Goal: Use online tool/utility: Utilize a website feature to perform a specific function

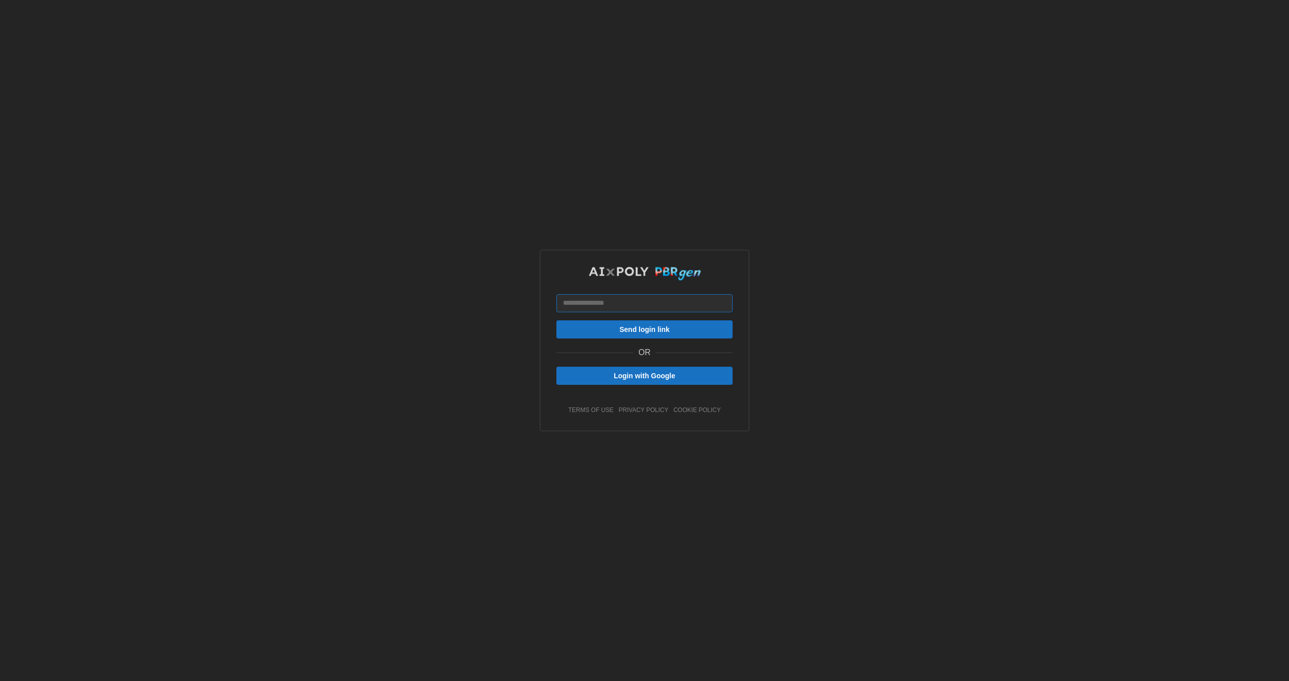
click at [646, 306] on input at bounding box center [644, 303] width 176 height 18
type input "**********"
click at [626, 331] on span "Send login link" at bounding box center [644, 329] width 50 height 17
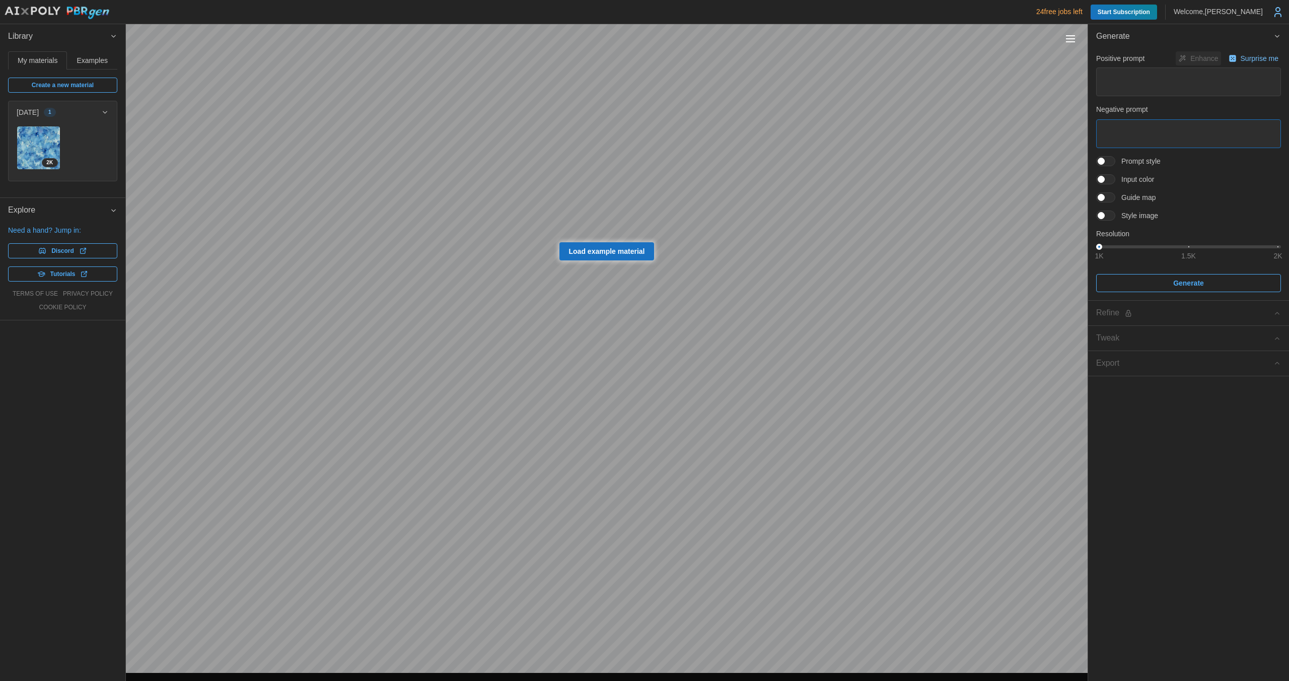
click at [1120, 129] on textarea at bounding box center [1188, 133] width 185 height 29
click at [1107, 179] on span at bounding box center [1110, 179] width 12 height 9
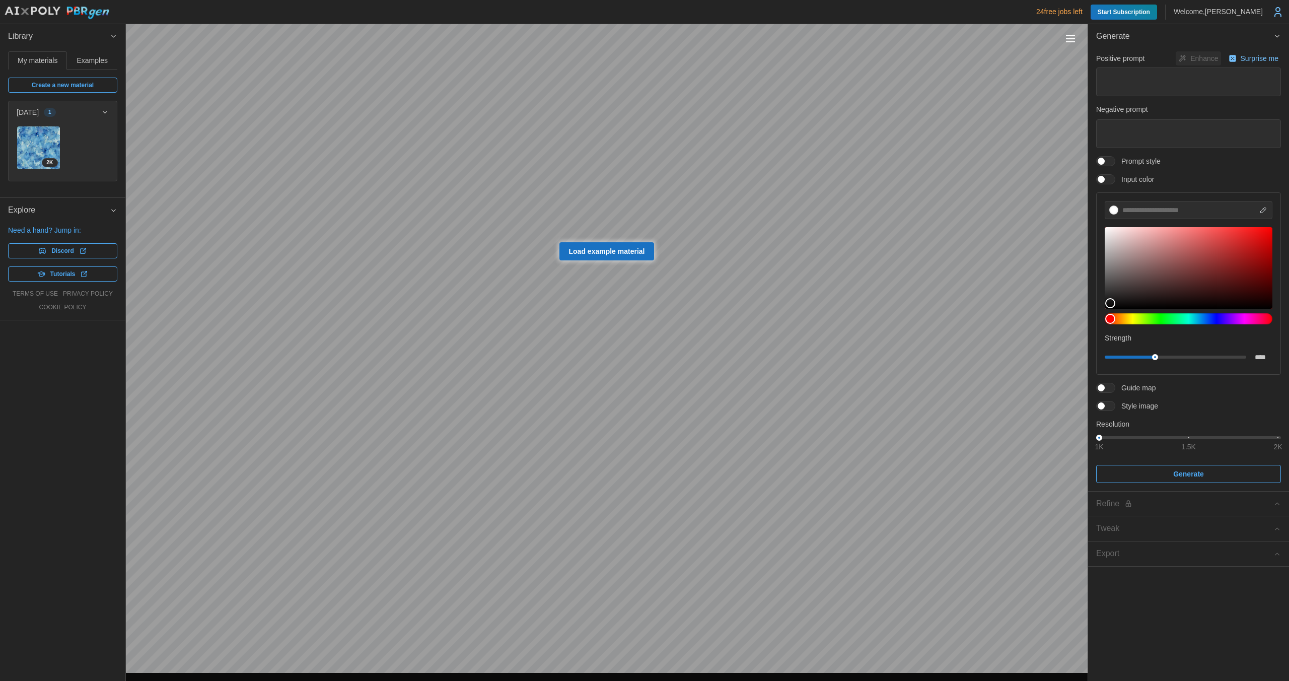
click at [1112, 186] on div "Positive prompt Enhance Surprise me Negative prompt Prompt style Input color St…" at bounding box center [1188, 266] width 185 height 431
click at [1100, 154] on div "Positive prompt Enhance Surprise me Negative prompt Prompt style Input color St…" at bounding box center [1188, 266] width 185 height 431
click at [1104, 162] on span at bounding box center [1100, 161] width 7 height 7
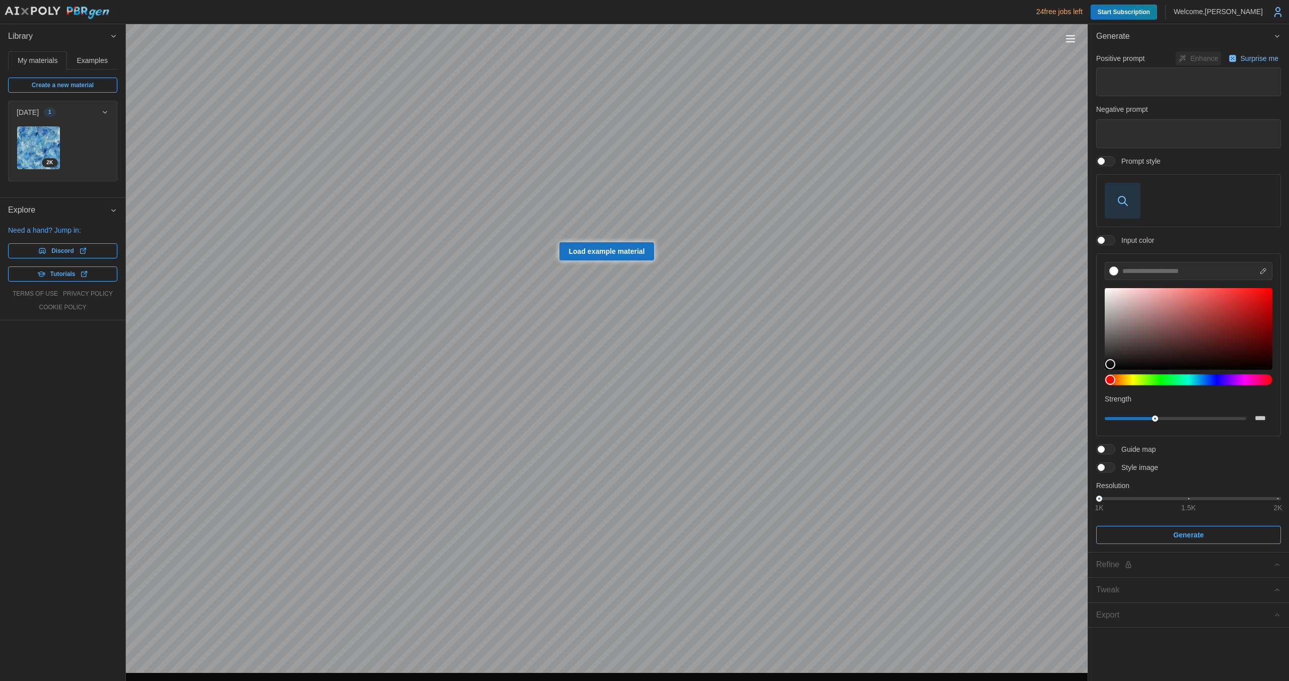
drag, startPoint x: 1105, startPoint y: 161, endPoint x: 1103, endPoint y: 186, distance: 25.8
click at [1105, 163] on span at bounding box center [1110, 161] width 12 height 9
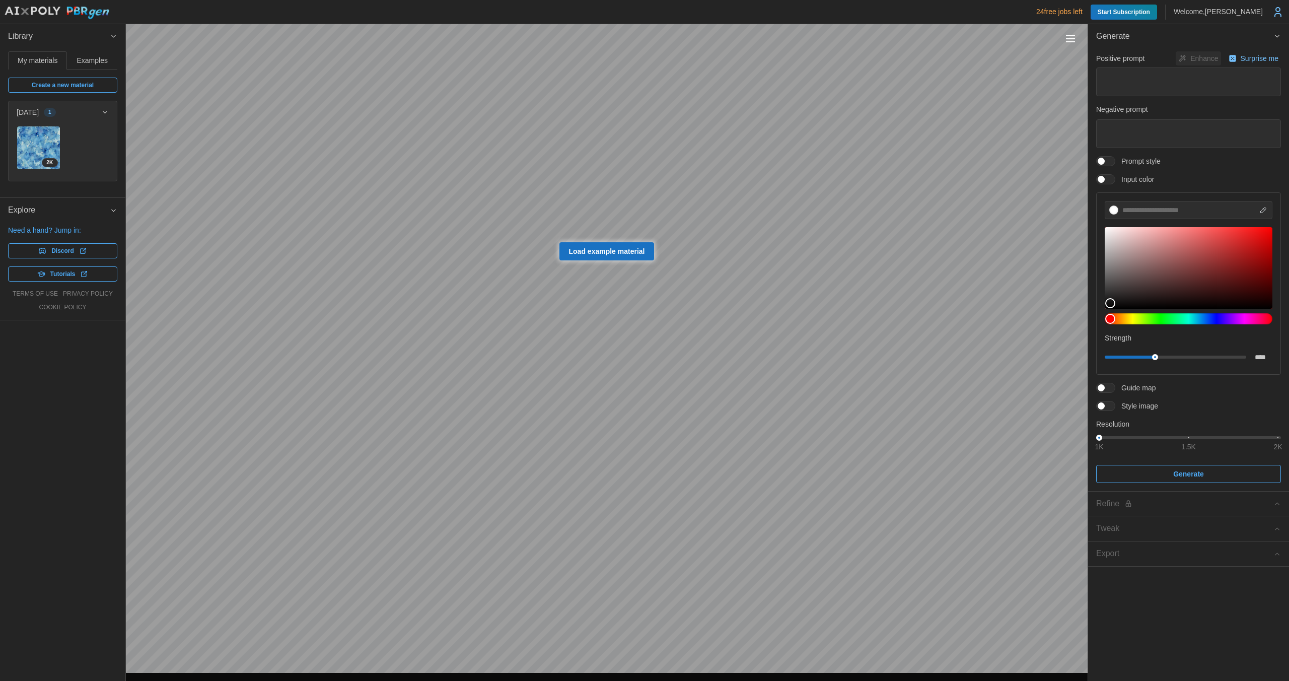
click at [1105, 185] on div "Positive prompt Enhance Surprise me Negative prompt Prompt style Input color St…" at bounding box center [1188, 266] width 185 height 431
click at [1105, 411] on div "Positive prompt Enhance Surprise me Negative prompt Prompt style Input color St…" at bounding box center [1188, 266] width 185 height 431
click at [1103, 406] on span at bounding box center [1100, 405] width 7 height 7
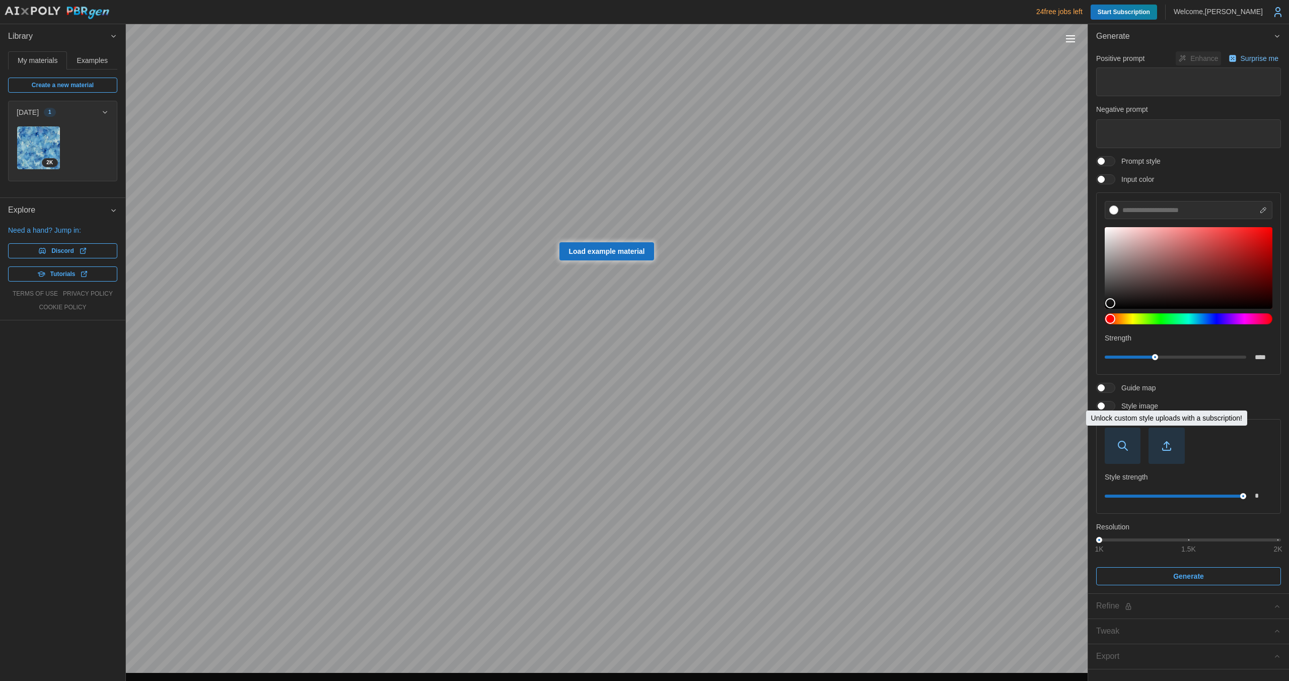
click at [1169, 452] on span "button" at bounding box center [1166, 445] width 35 height 35
click at [1167, 443] on icon "button" at bounding box center [1166, 442] width 5 height 3
click at [1163, 440] on icon "button" at bounding box center [1166, 445] width 12 height 12
click at [1112, 450] on span "button" at bounding box center [1122, 445] width 35 height 35
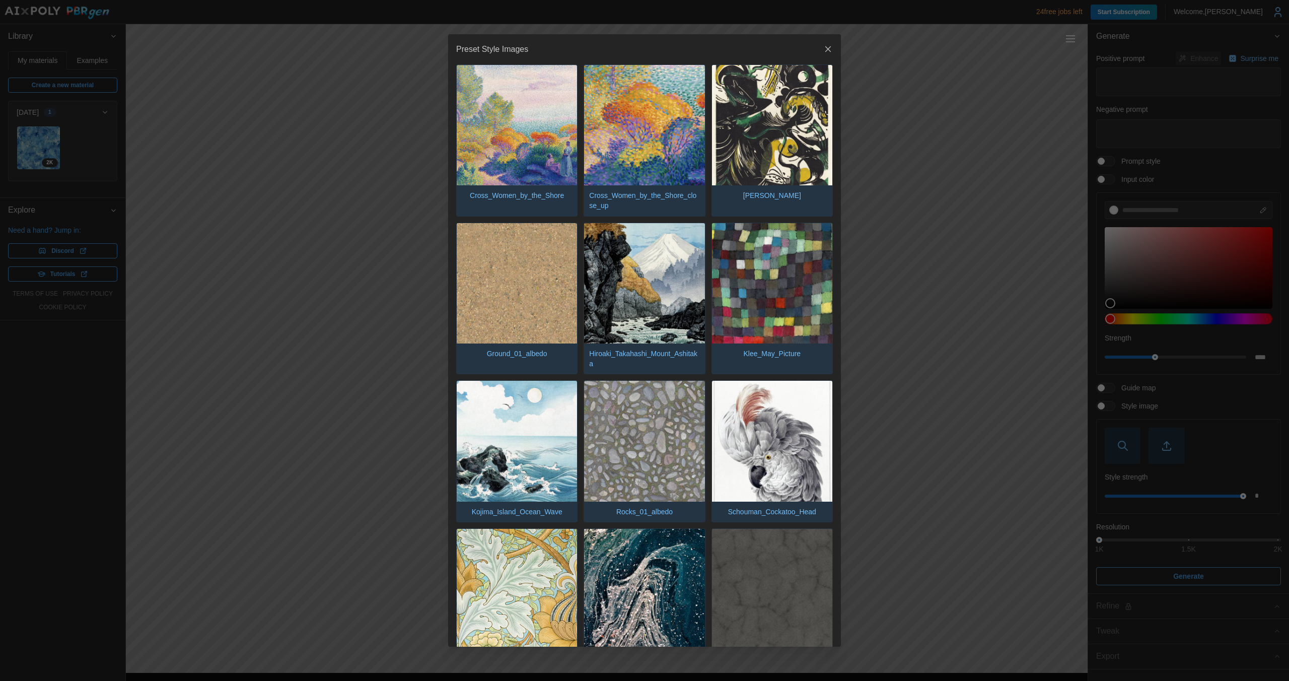
click at [826, 46] on icon "button" at bounding box center [828, 49] width 10 height 10
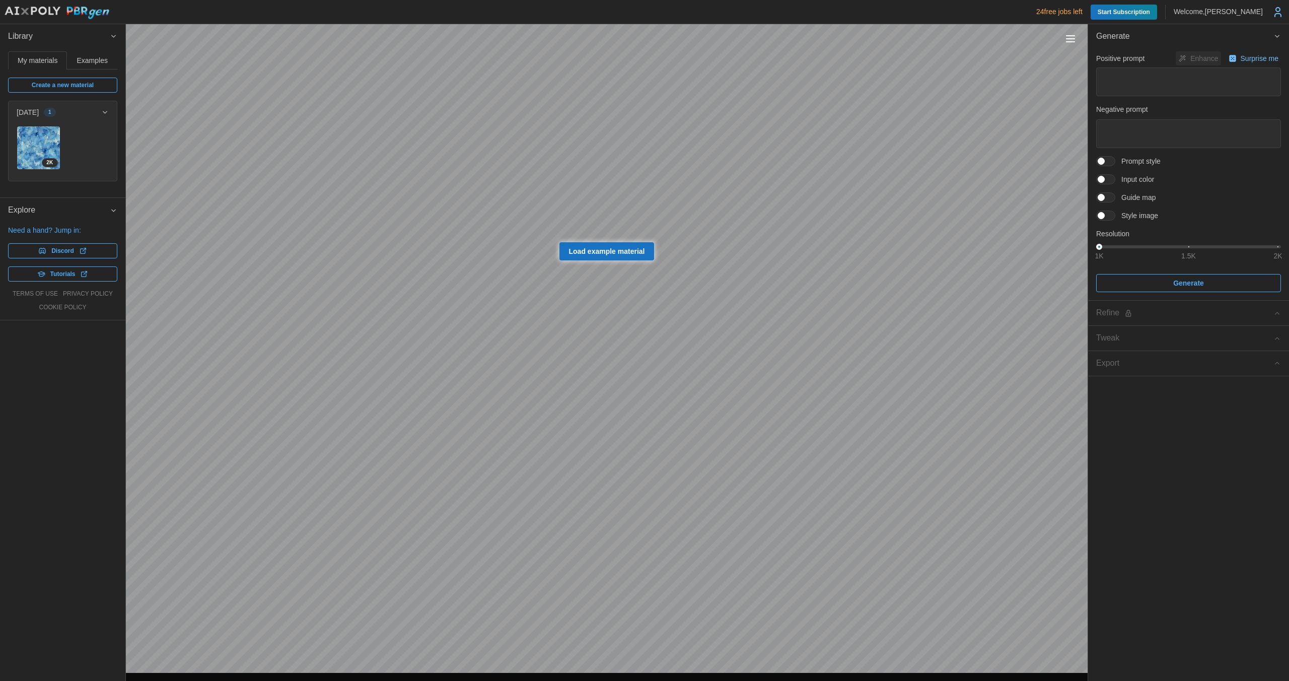
click at [65, 87] on span "Create a new material" at bounding box center [63, 85] width 62 height 14
click at [607, 247] on span "Load example material" at bounding box center [607, 251] width 76 height 17
type textarea "*"
type textarea "**********"
type input "****"
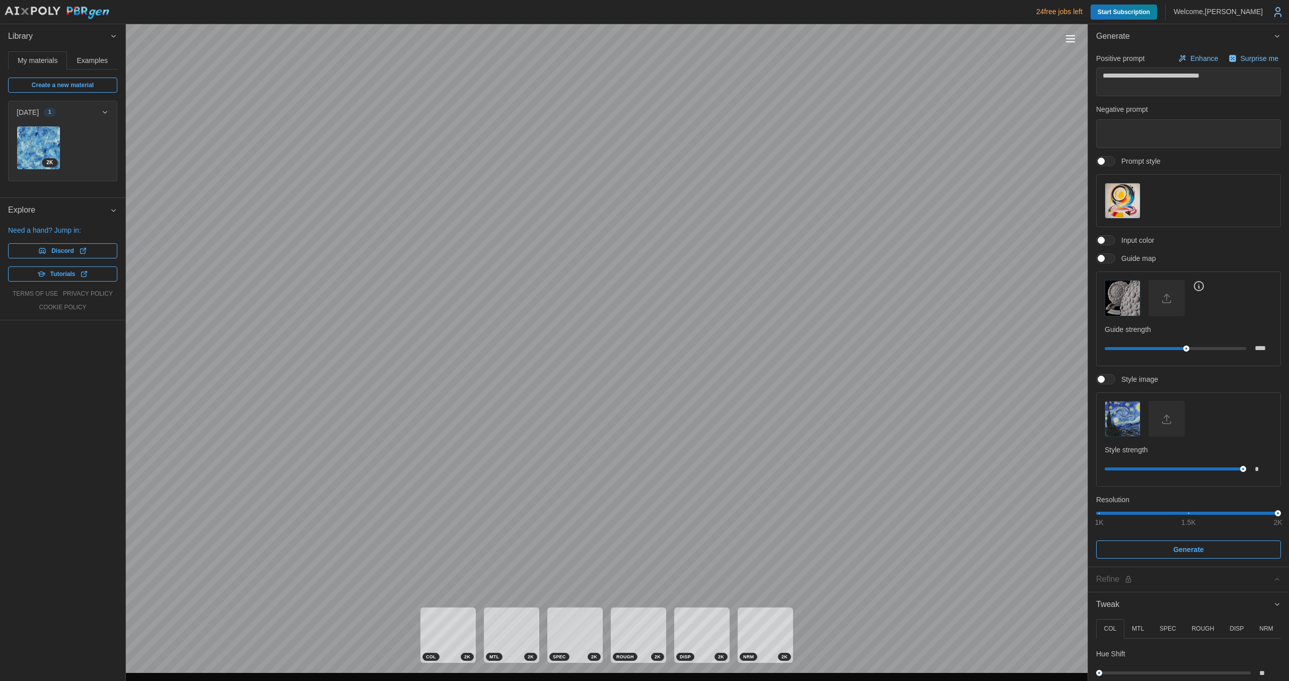
type textarea "*"
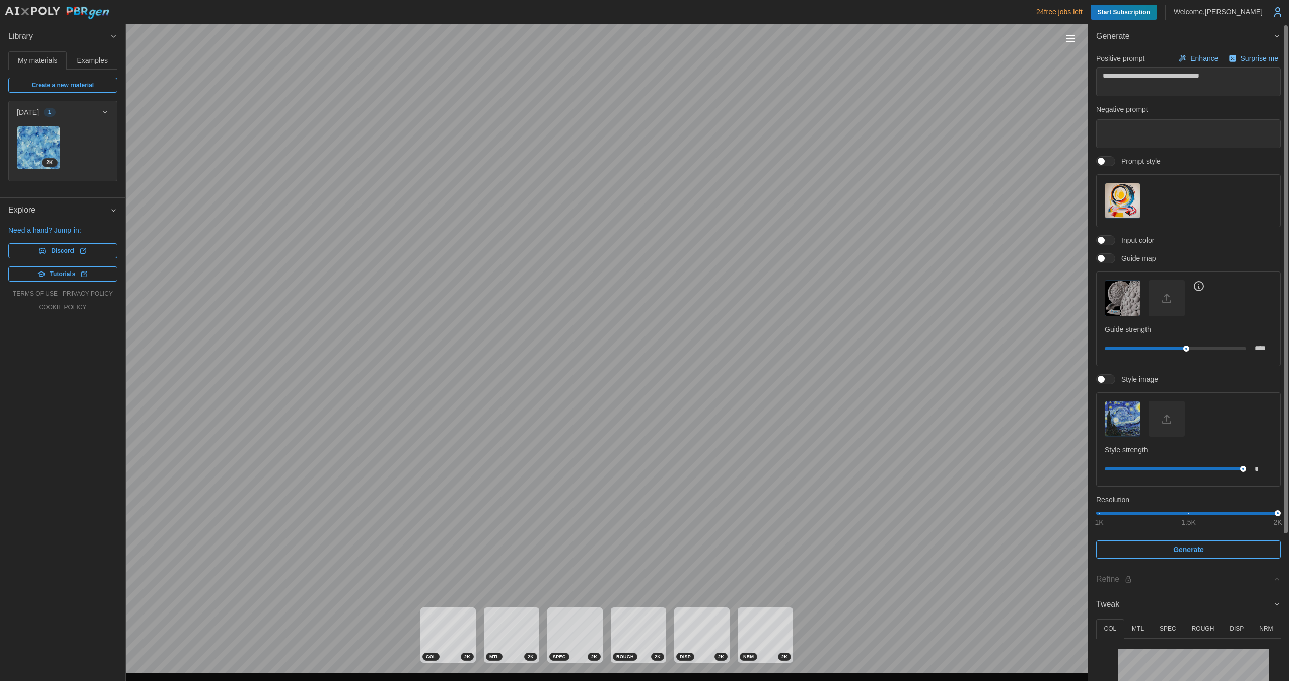
click at [1130, 417] on img "button" at bounding box center [1122, 418] width 35 height 35
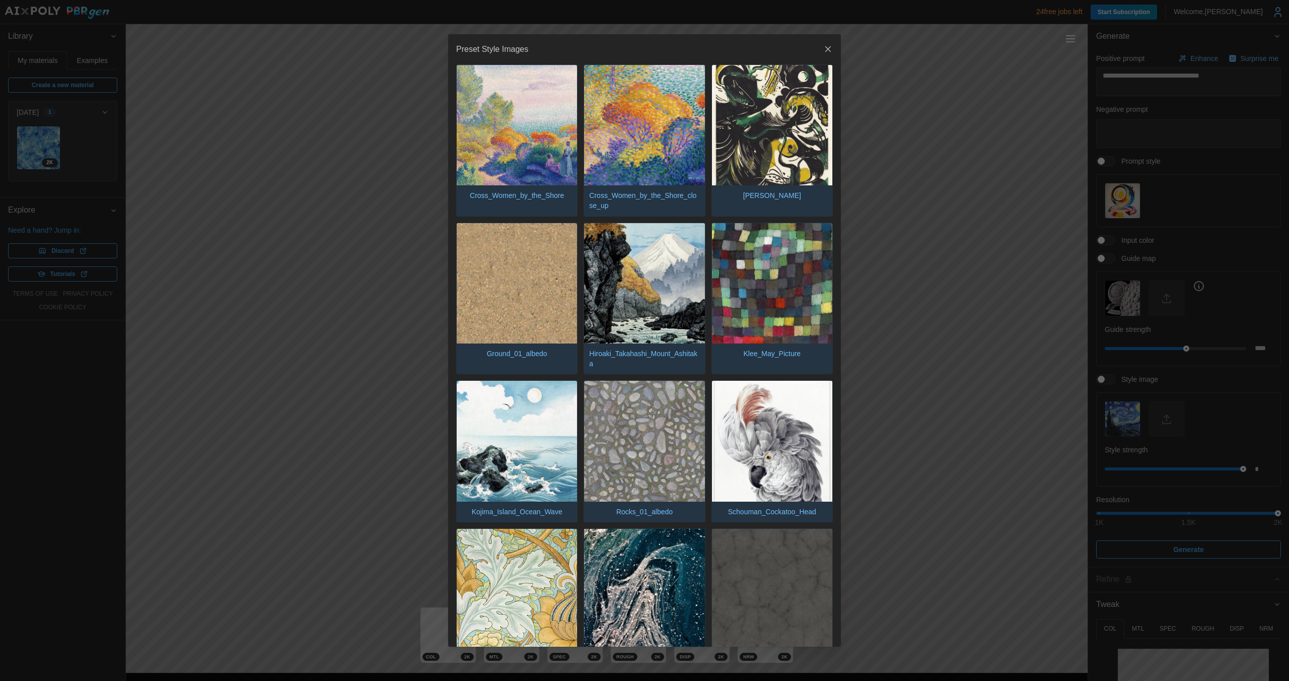
click at [829, 41] on header "Preset Style Images" at bounding box center [644, 49] width 393 height 30
click at [823, 46] on icon "button" at bounding box center [828, 49] width 10 height 10
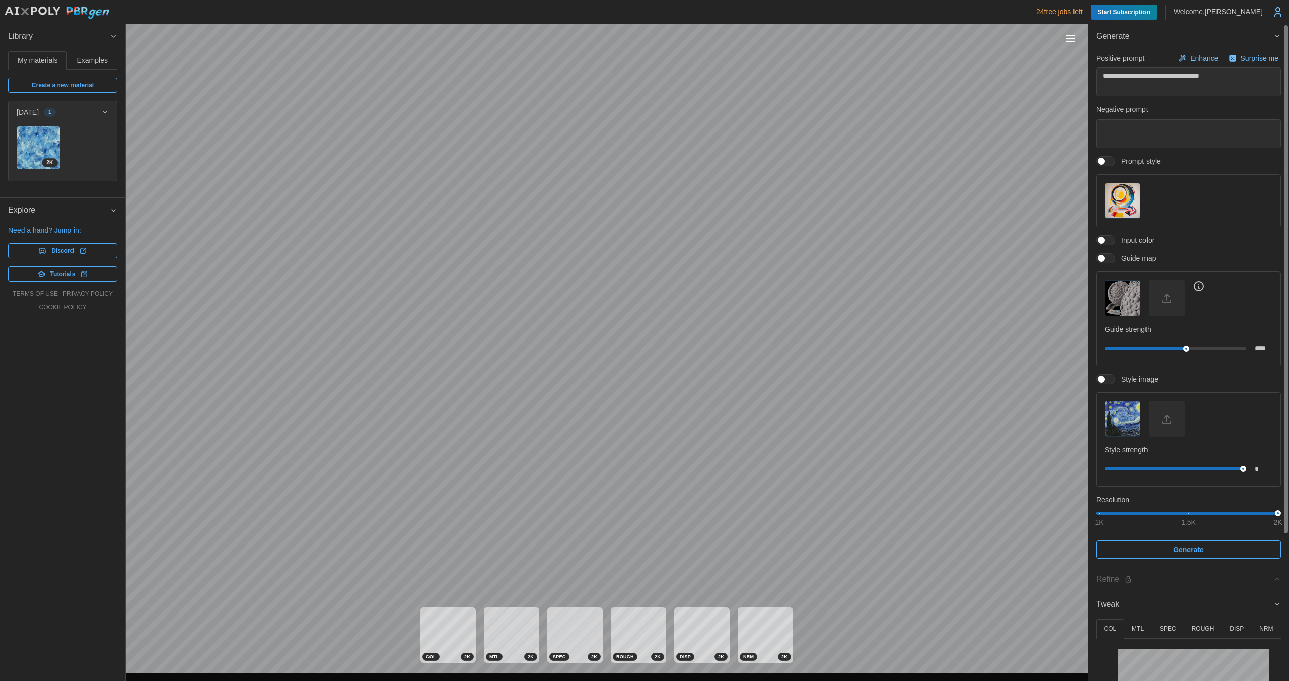
click at [1133, 12] on span "Start Subscription" at bounding box center [1123, 12] width 52 height 15
click at [1127, 296] on img "button" at bounding box center [1122, 297] width 35 height 35
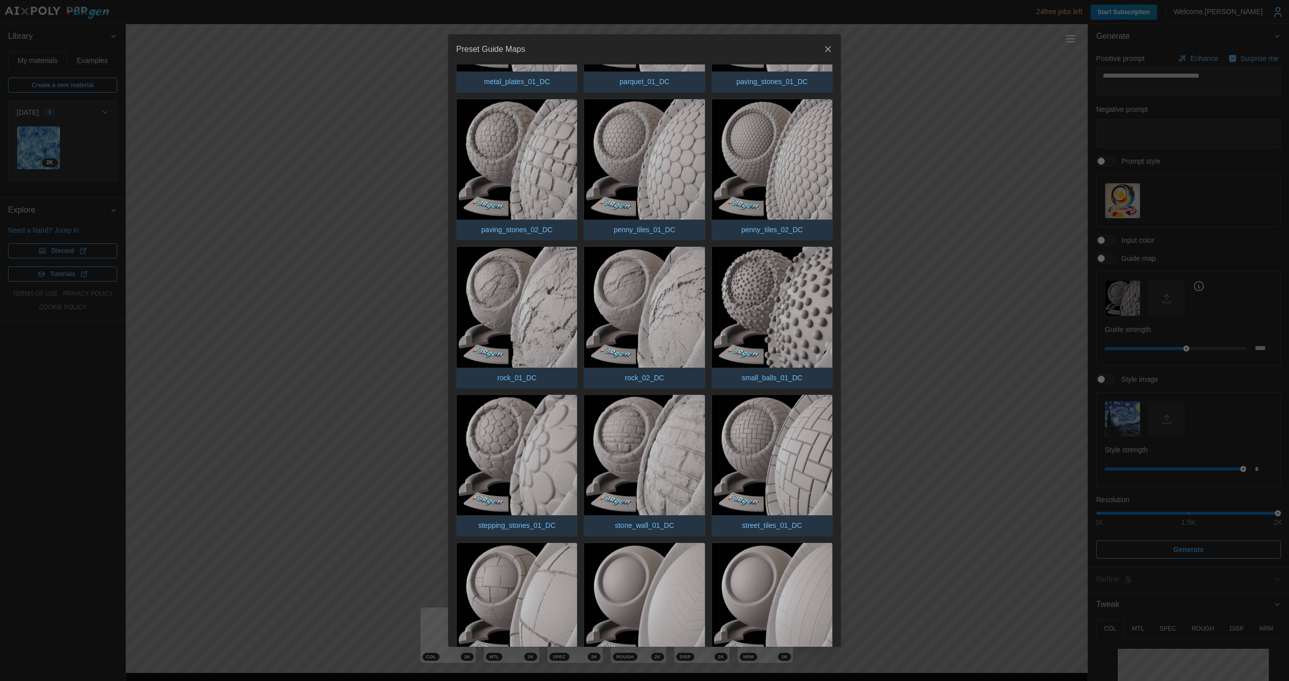
scroll to position [727, 0]
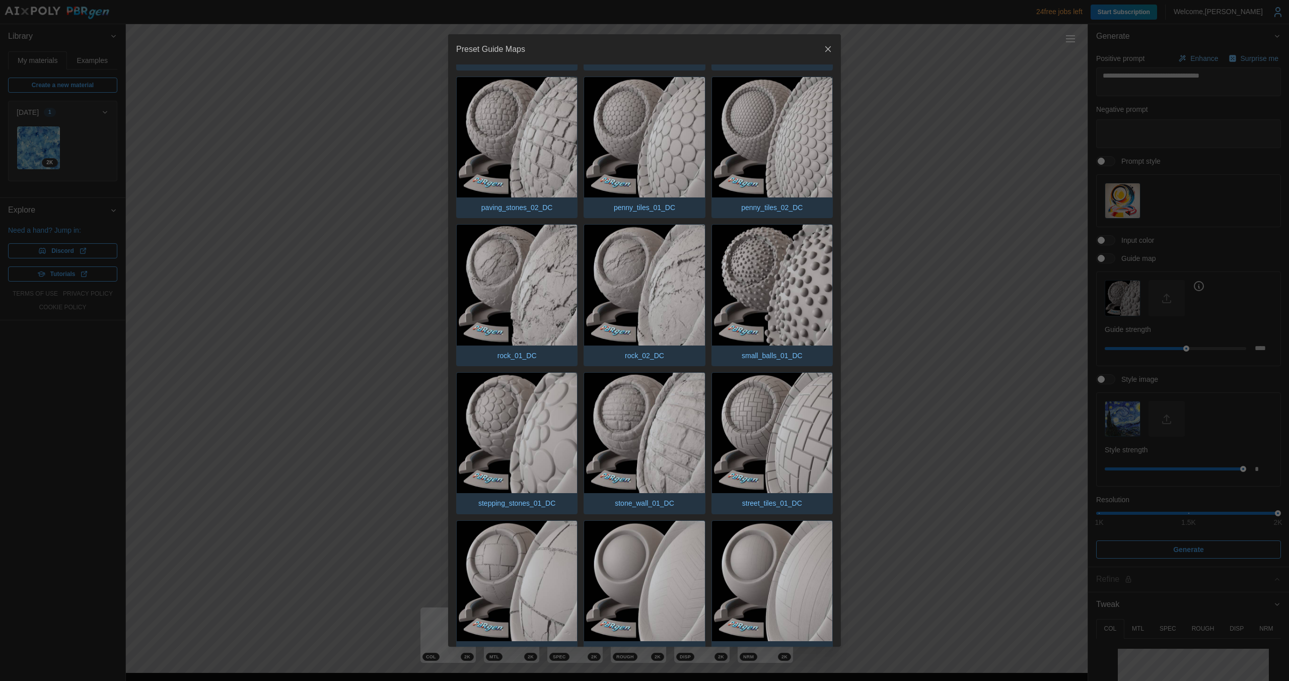
click at [527, 250] on img "button" at bounding box center [517, 285] width 120 height 120
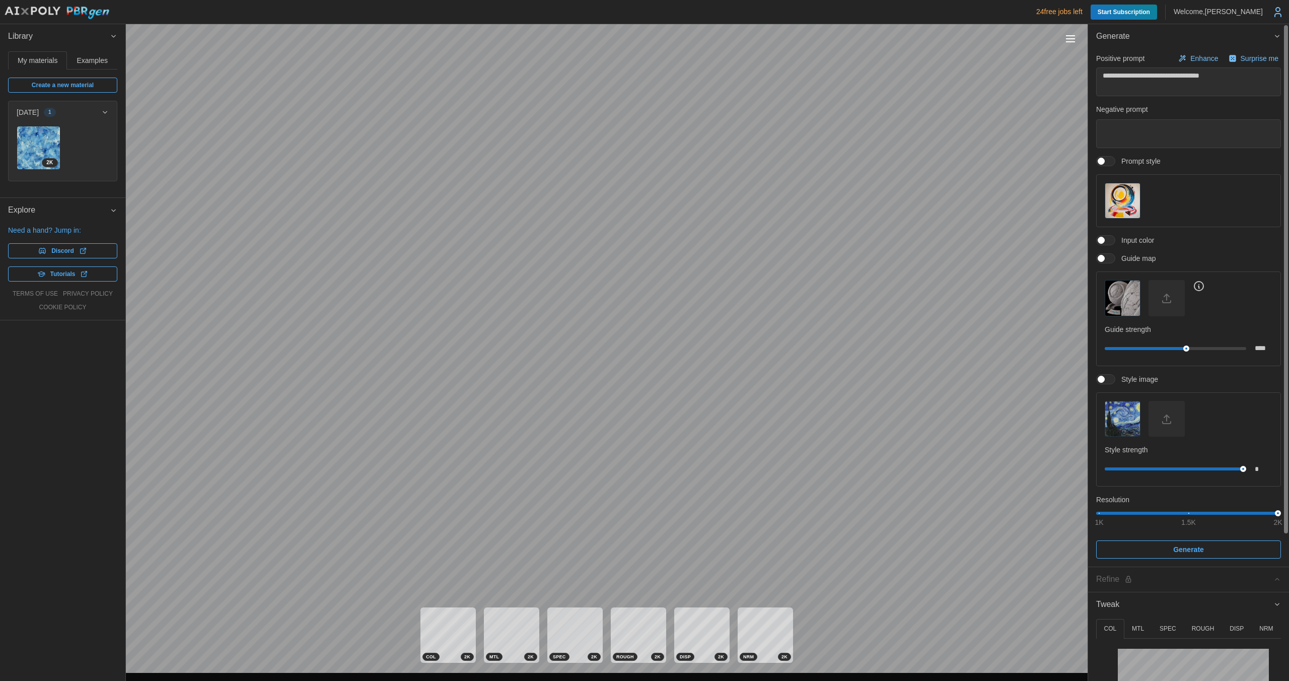
click at [1130, 424] on img "button" at bounding box center [1122, 418] width 35 height 35
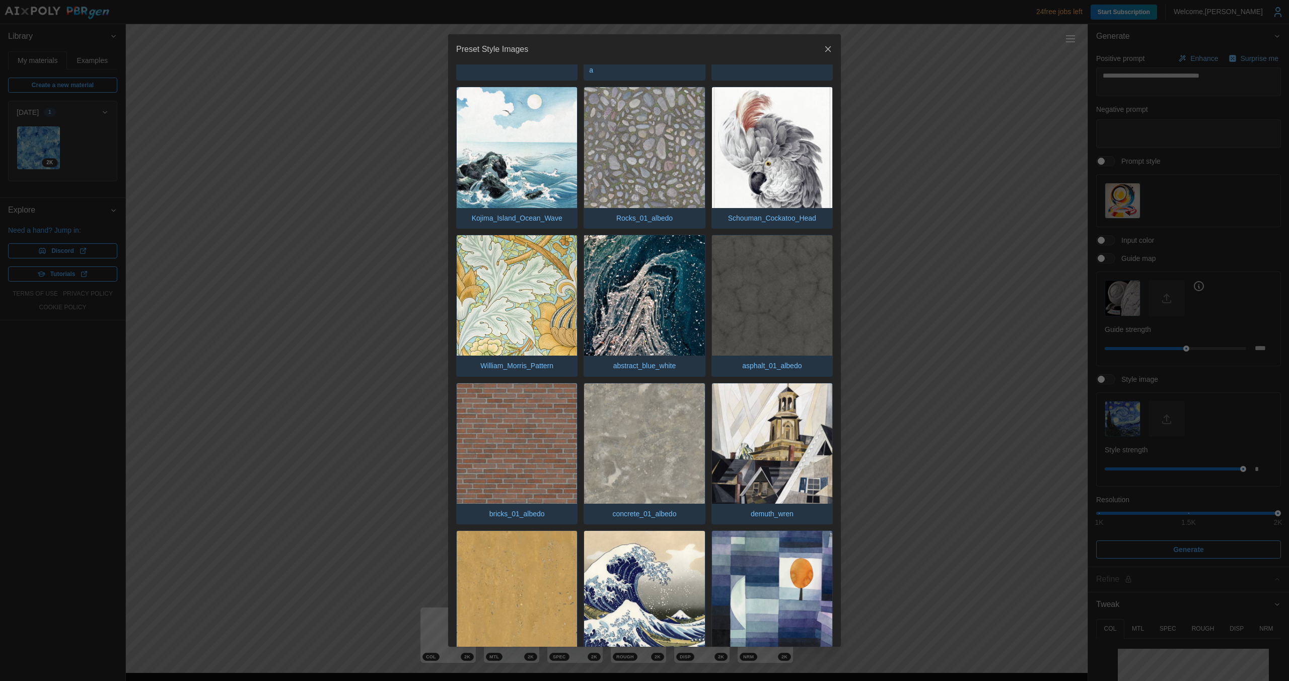
scroll to position [278, 0]
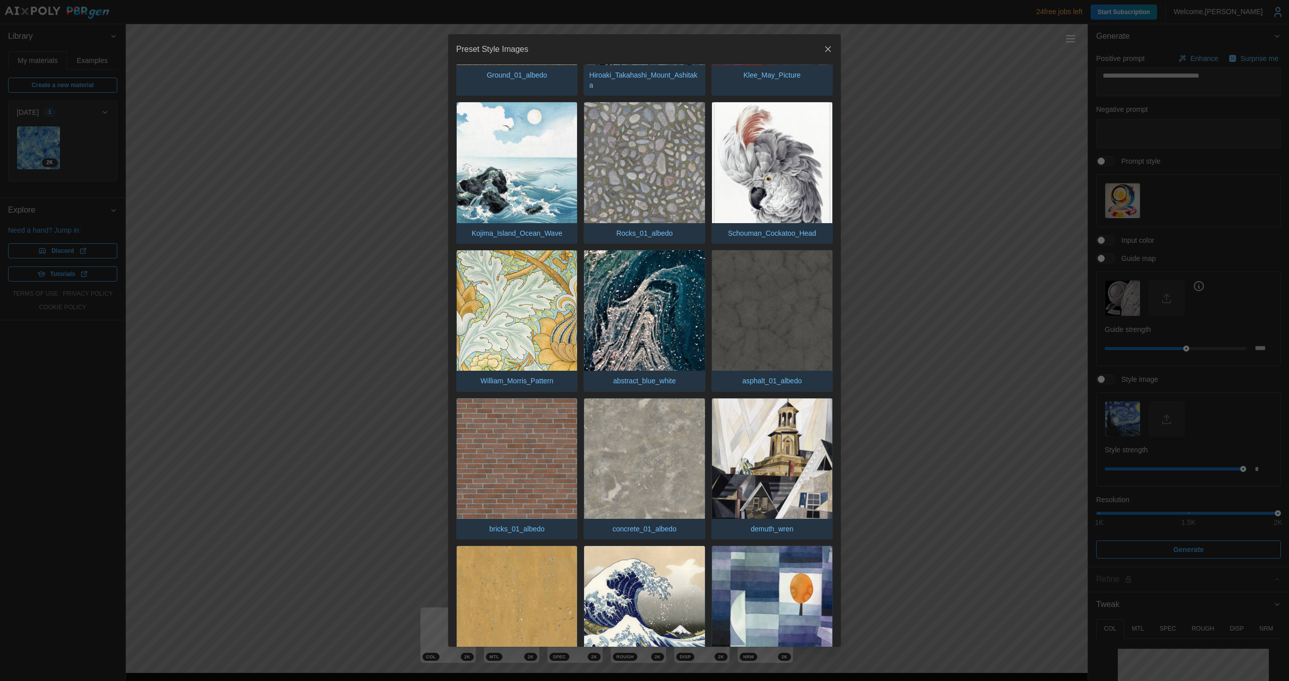
click at [752, 296] on img "button" at bounding box center [772, 310] width 120 height 120
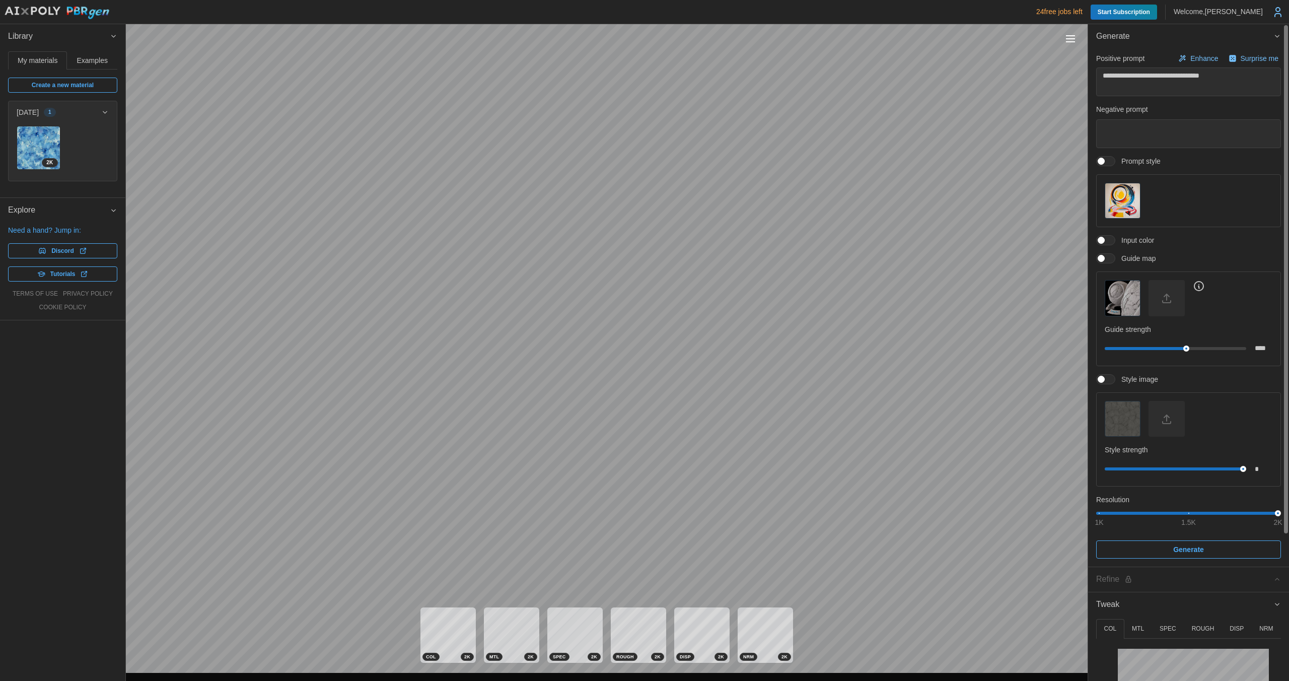
click at [1133, 194] on img "button" at bounding box center [1122, 200] width 35 height 35
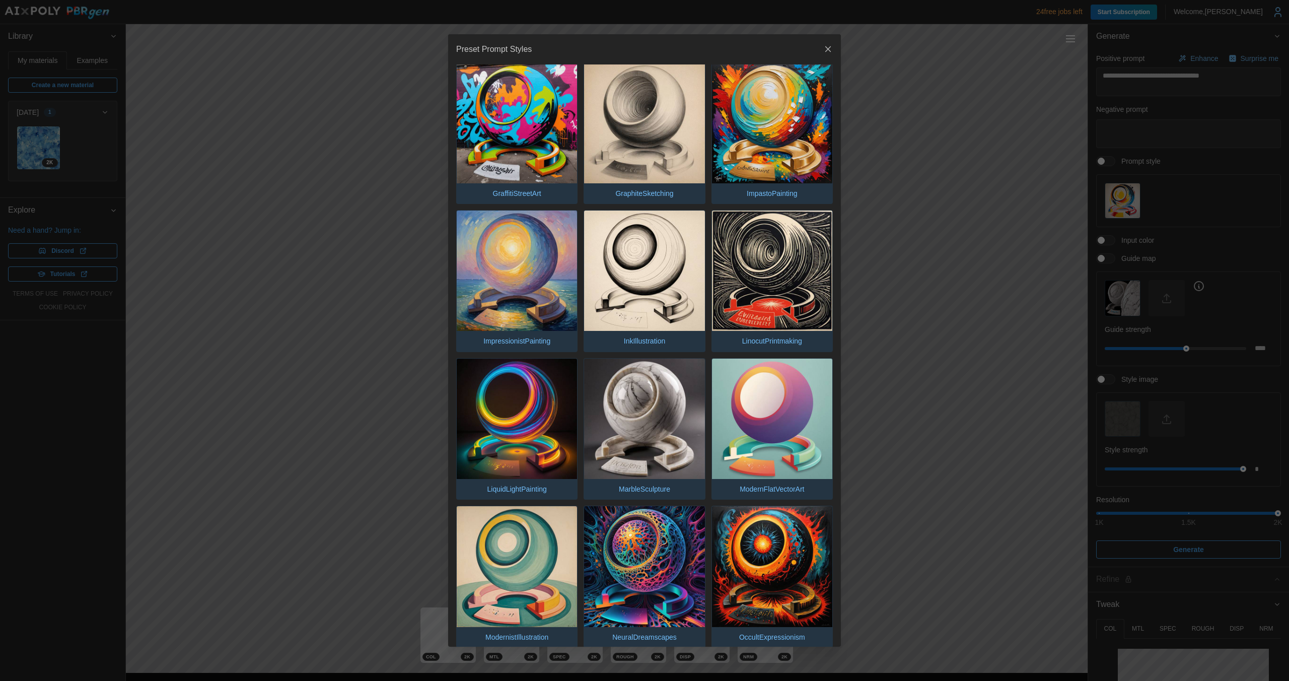
scroll to position [906, 0]
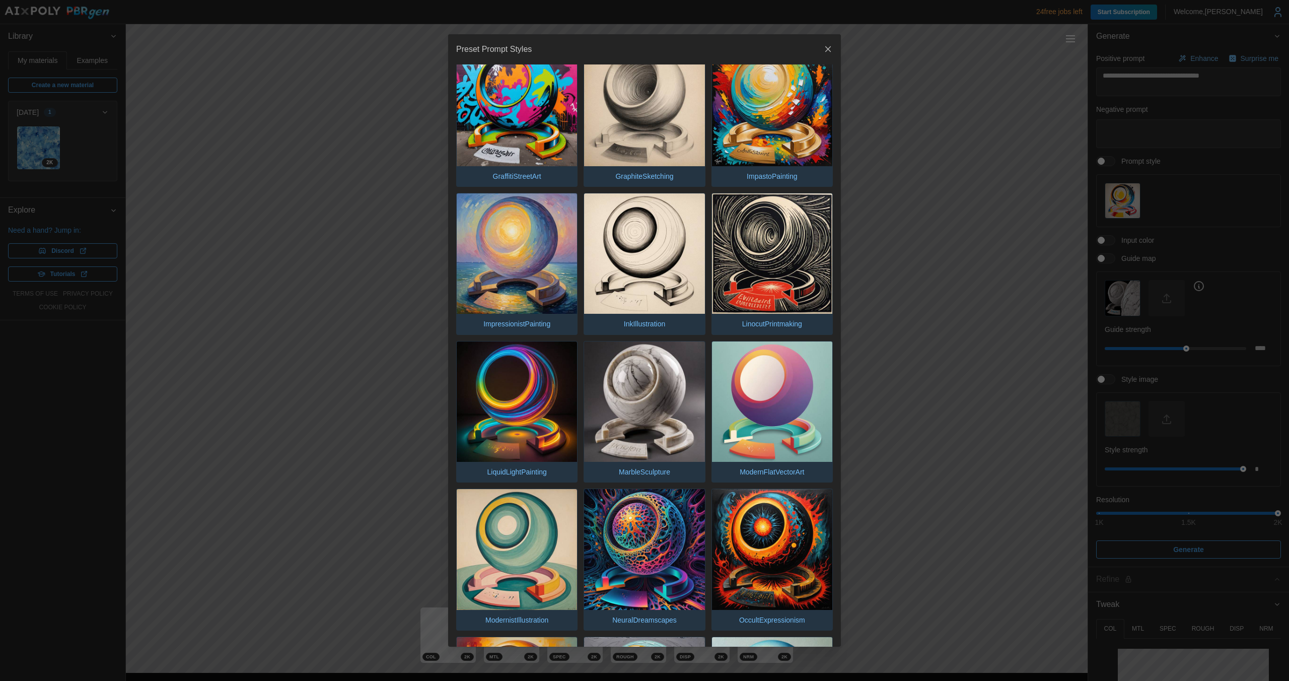
click at [655, 366] on img "button" at bounding box center [644, 401] width 120 height 120
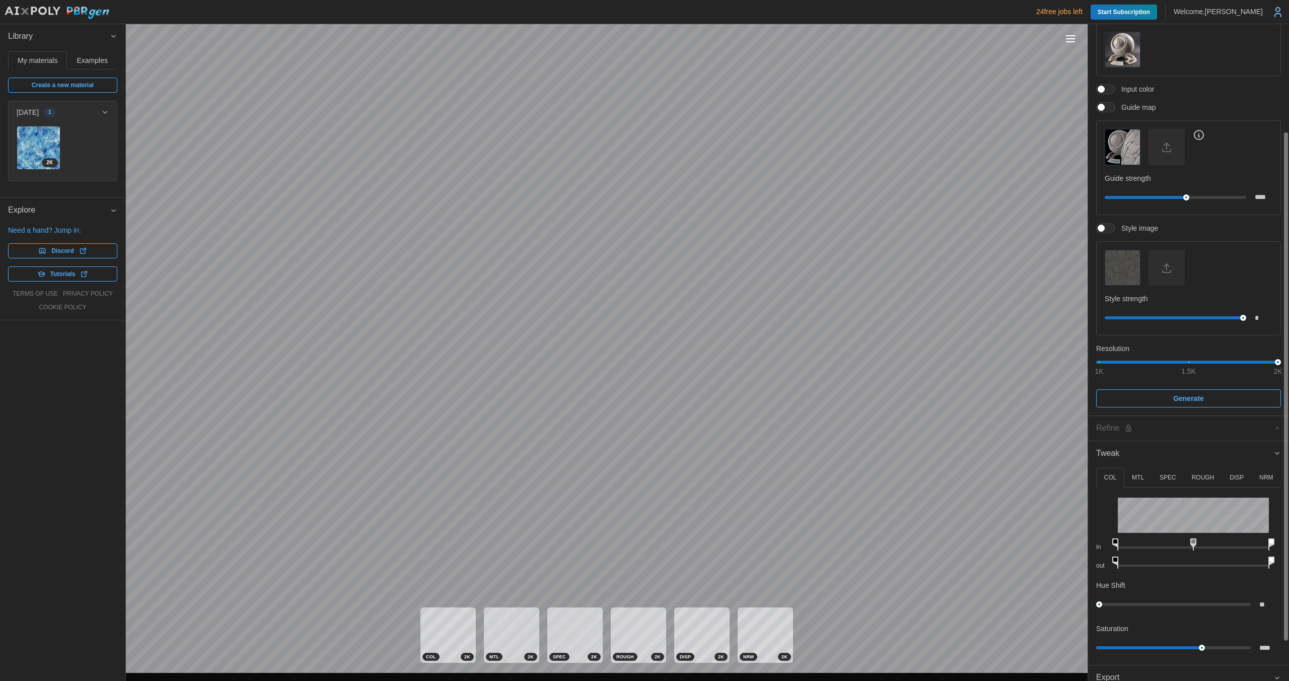
scroll to position [0, 0]
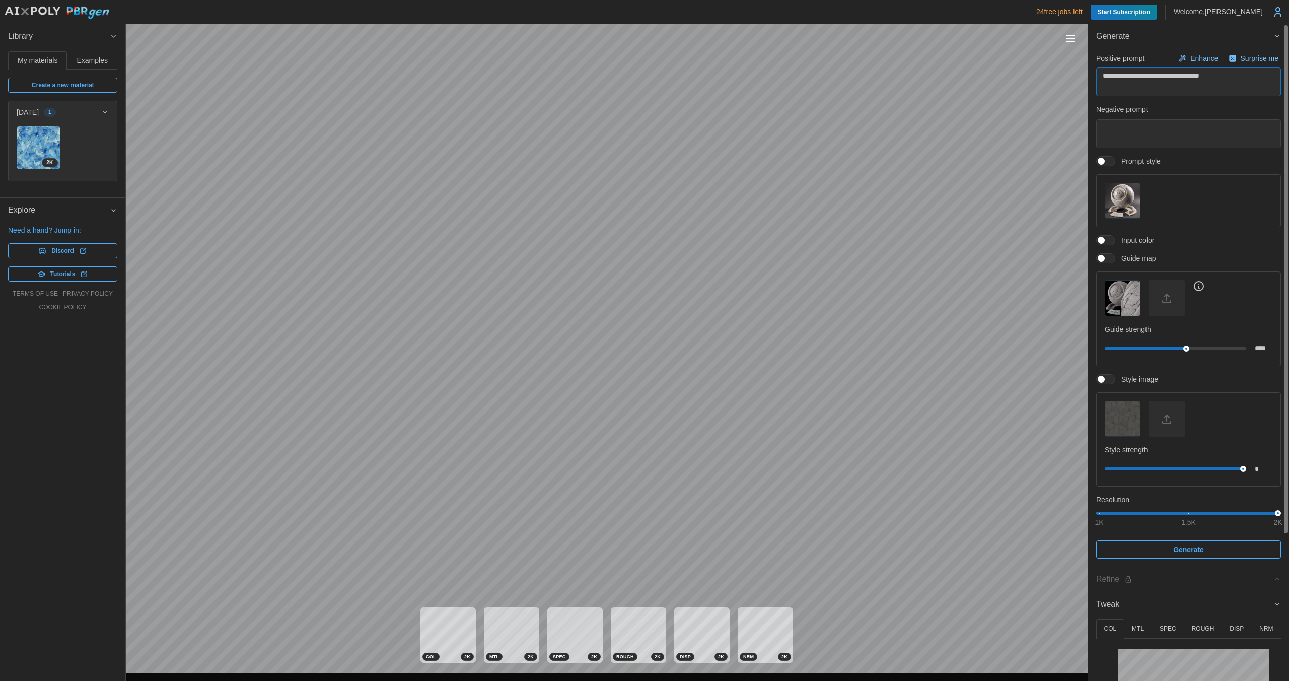
click at [1144, 88] on textarea "**********" at bounding box center [1188, 81] width 185 height 29
paste textarea "**********"
type textarea "*"
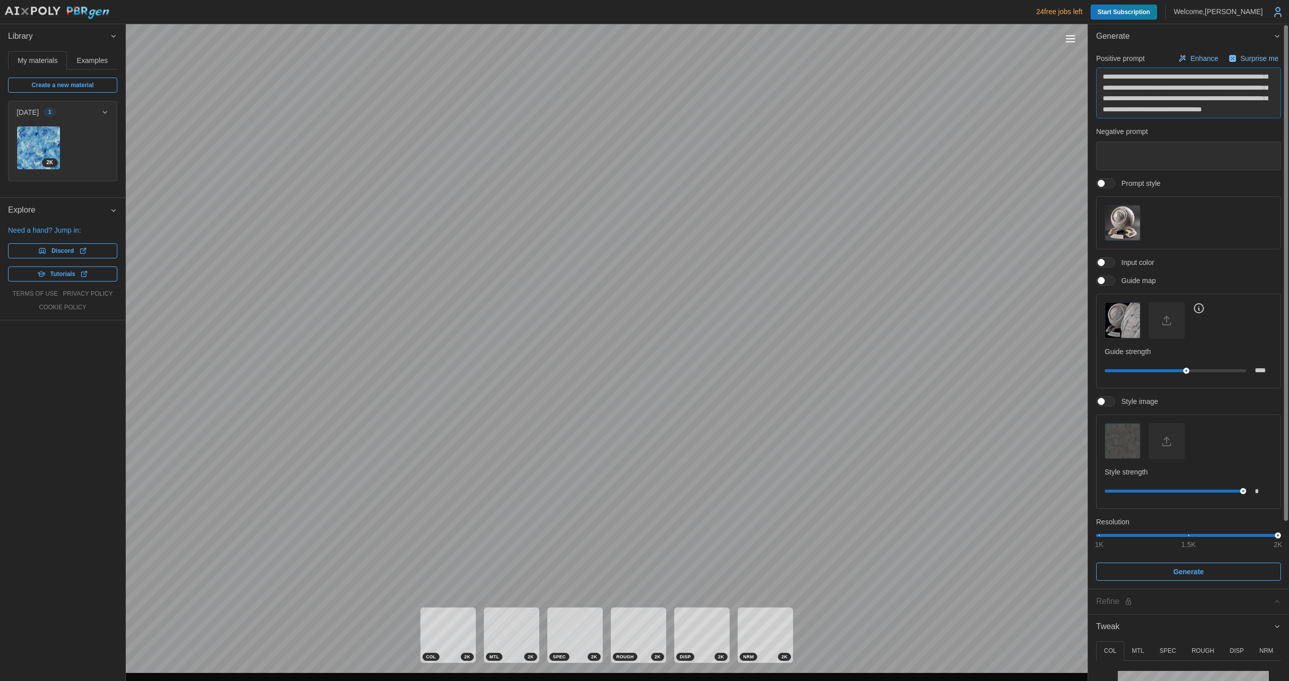
type textarea "**********"
click at [1173, 146] on textarea at bounding box center [1188, 155] width 185 height 29
paste textarea "**********"
type textarea "*"
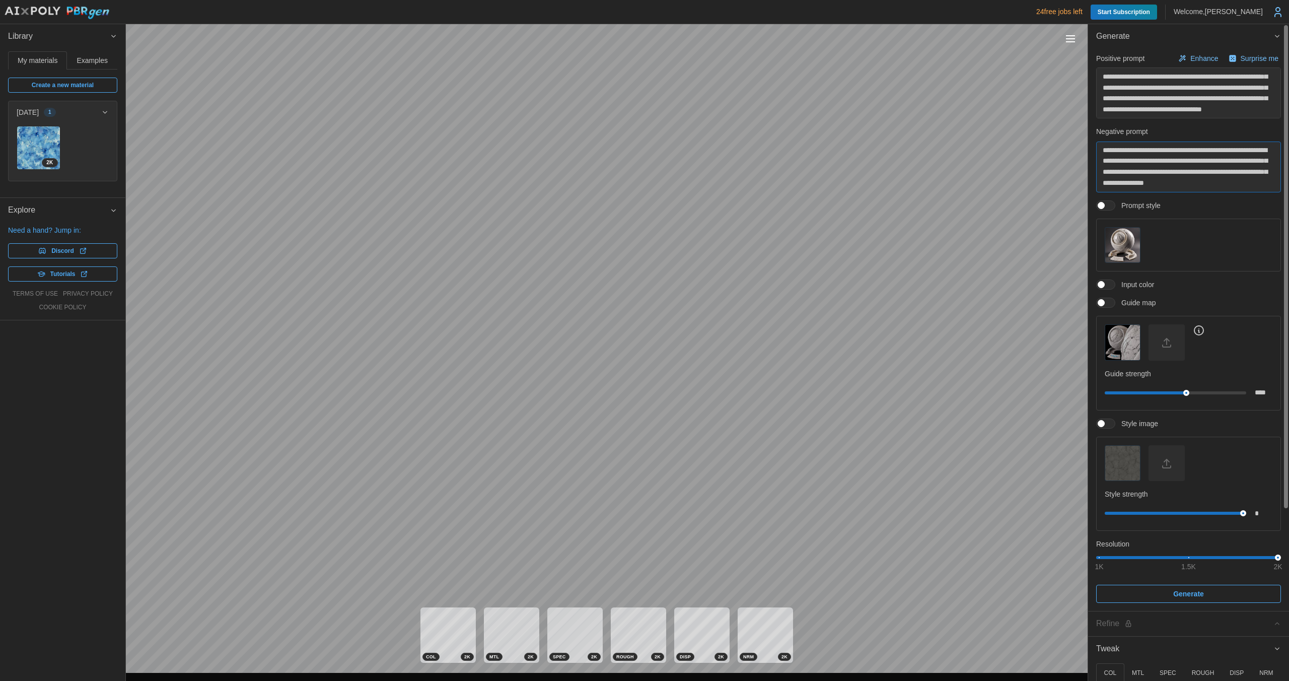
scroll to position [7, 0]
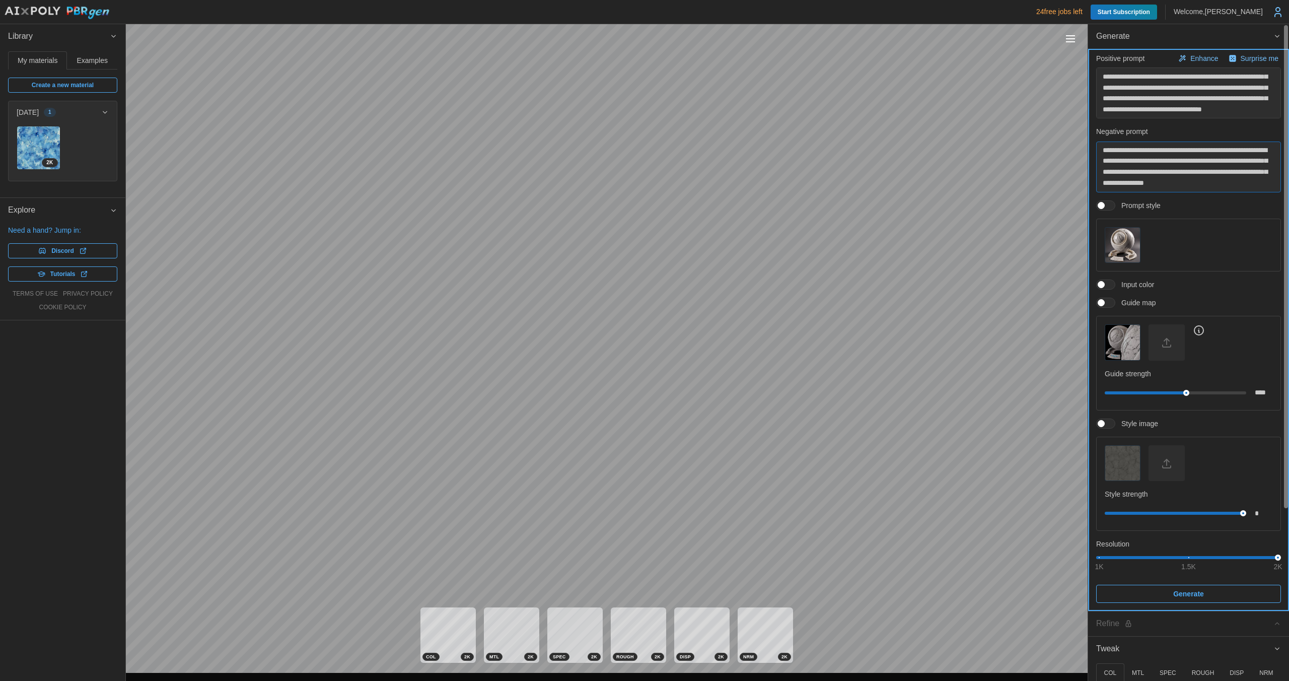
type textarea "**********"
click at [1194, 593] on span "Generate" at bounding box center [1188, 593] width 31 height 17
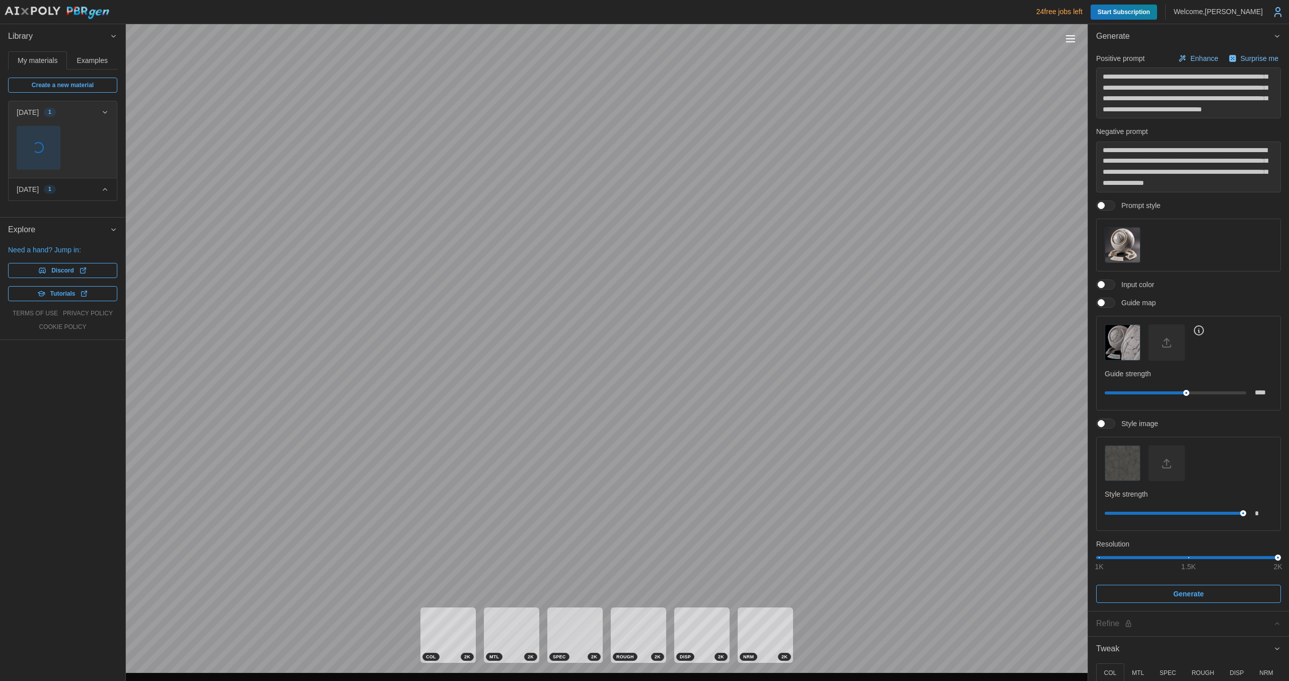
click at [34, 147] on span "button" at bounding box center [38, 147] width 11 height 11
click at [31, 146] on img at bounding box center [38, 147] width 43 height 43
type textarea "*"
type input "****"
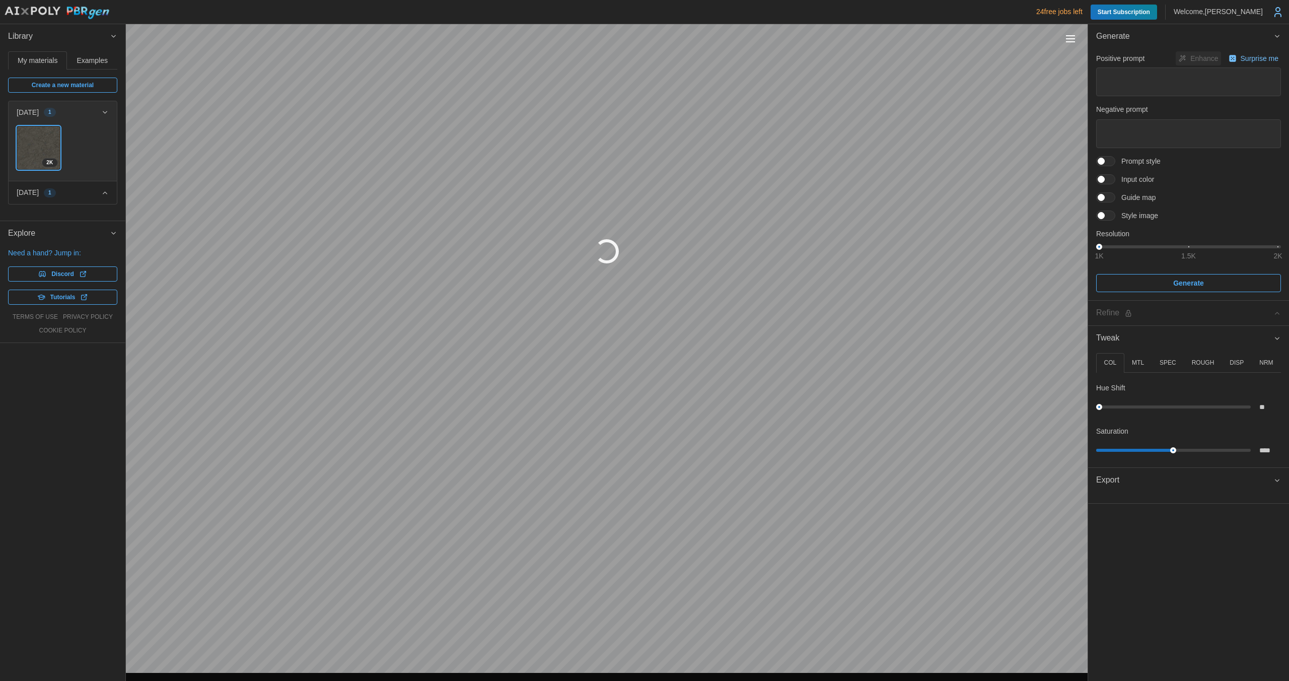
type textarea "*"
type textarea "**********"
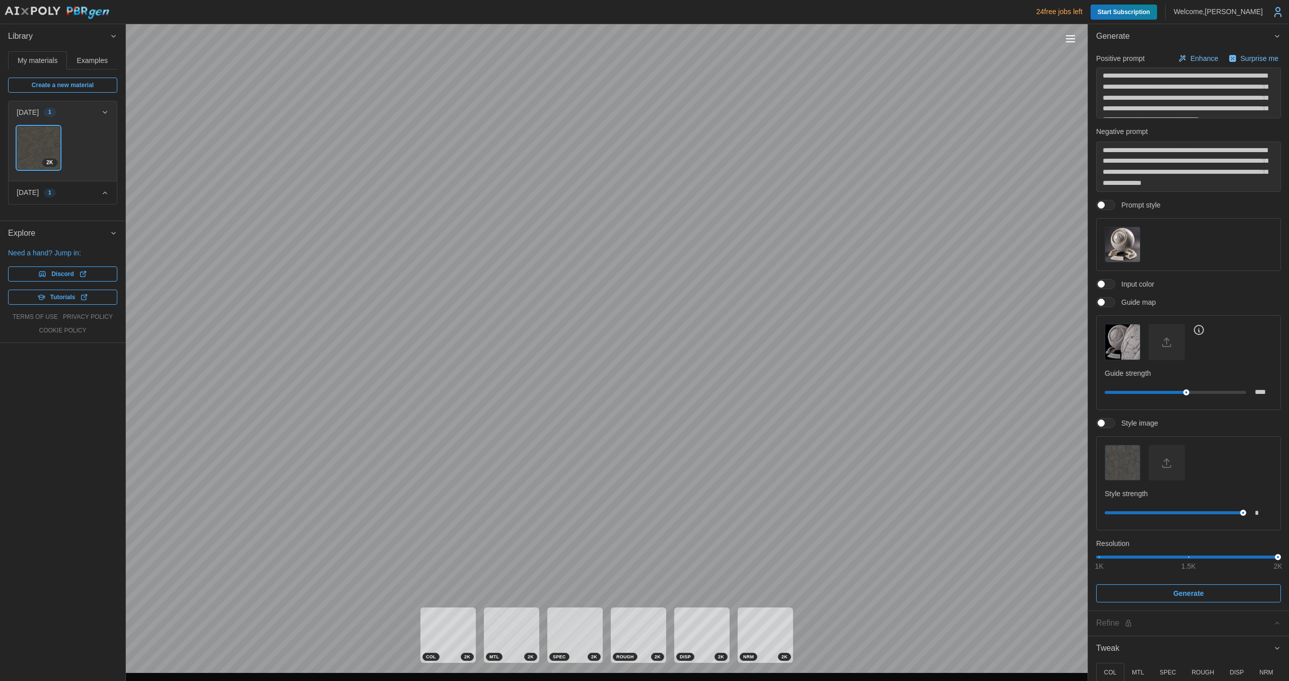
type textarea "*"
